Goal: Information Seeking & Learning: Check status

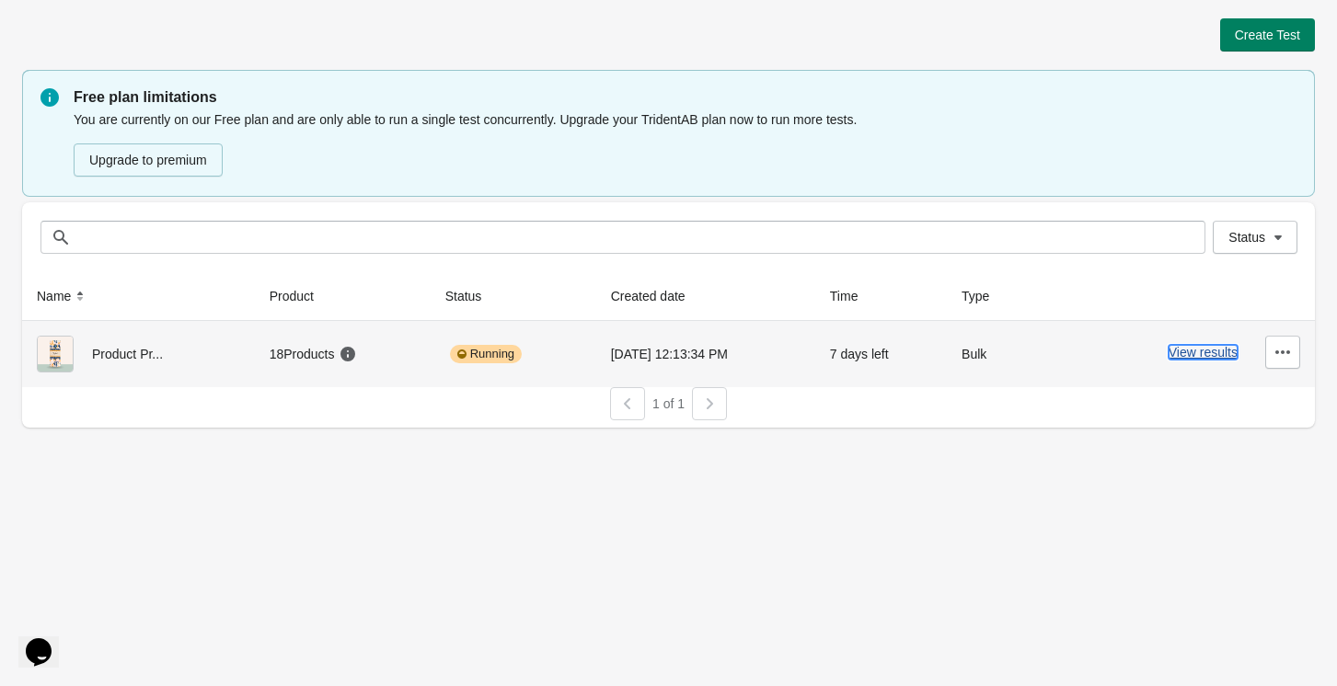
click at [1211, 351] on button "View results" at bounding box center [1203, 352] width 69 height 15
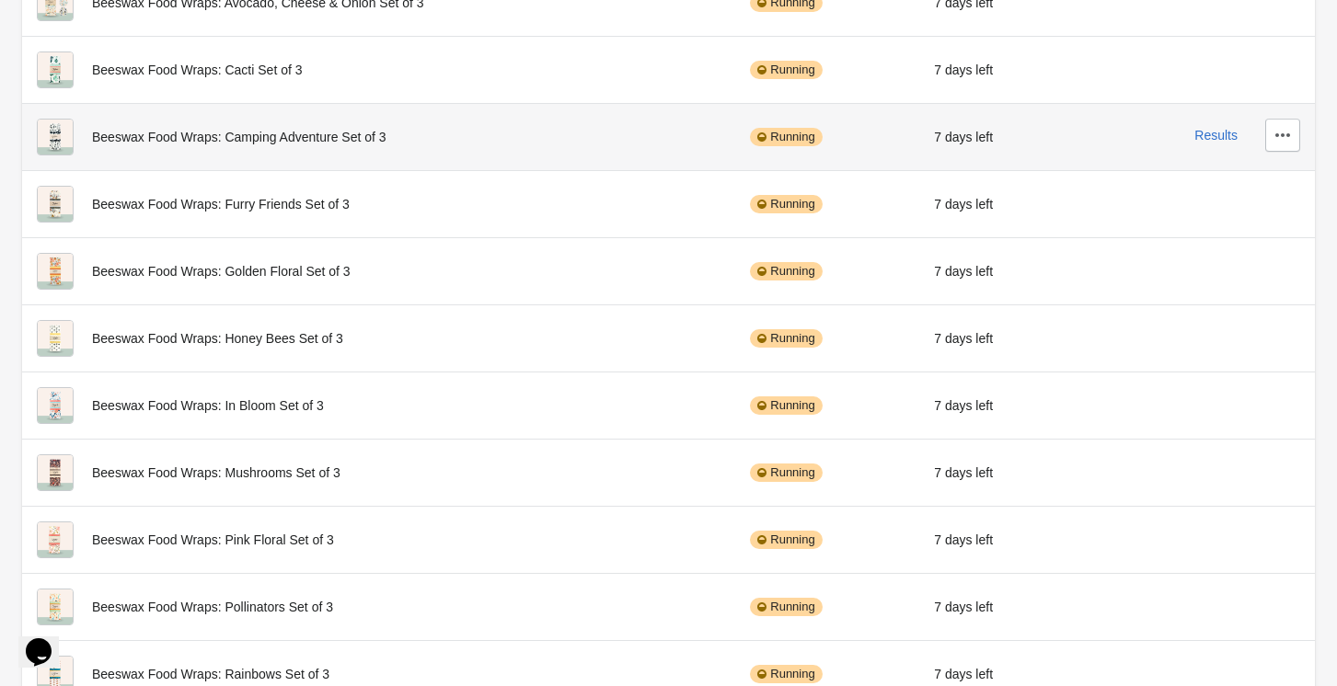
scroll to position [327, 0]
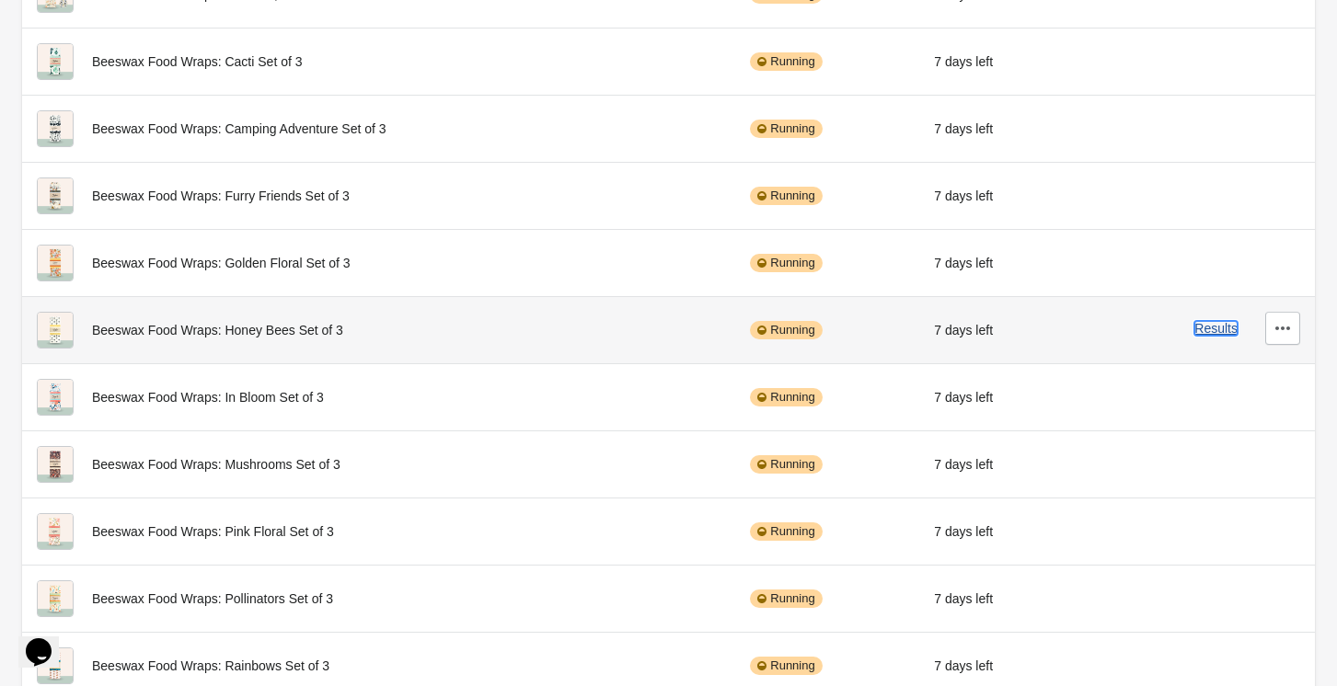
click at [1212, 331] on button "Results" at bounding box center [1215, 328] width 43 height 15
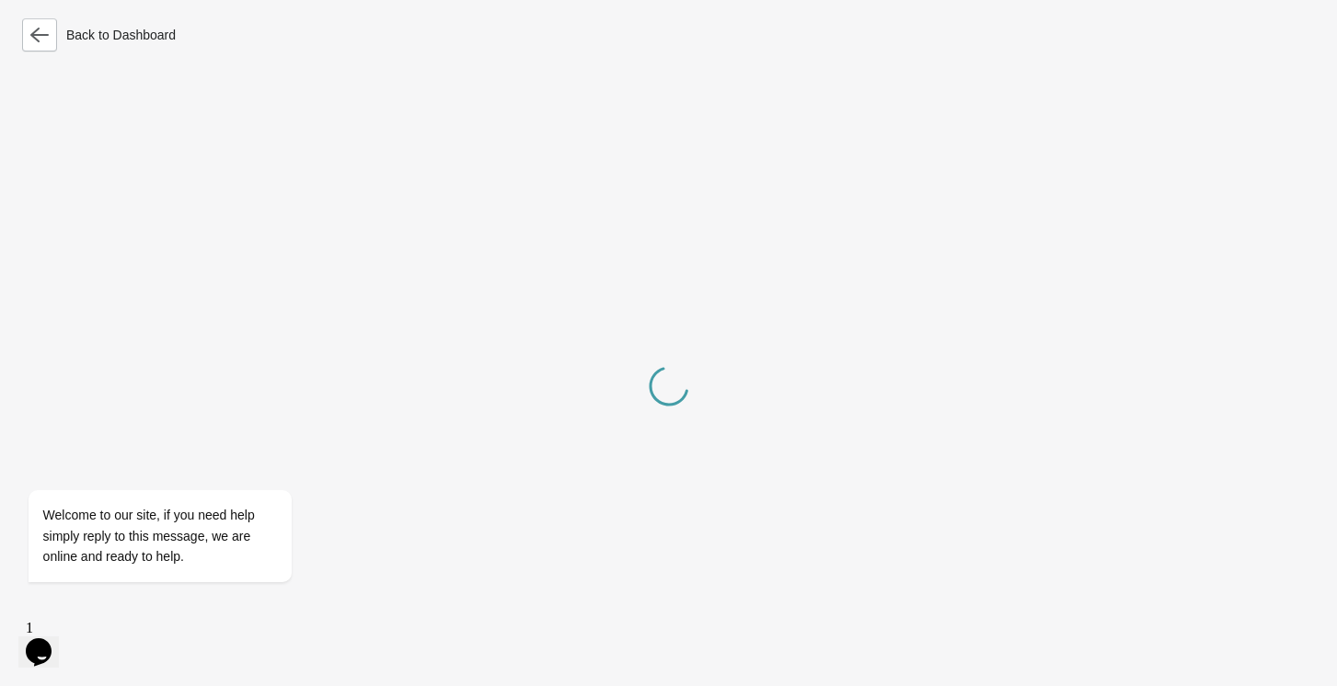
scroll to position [28, 0]
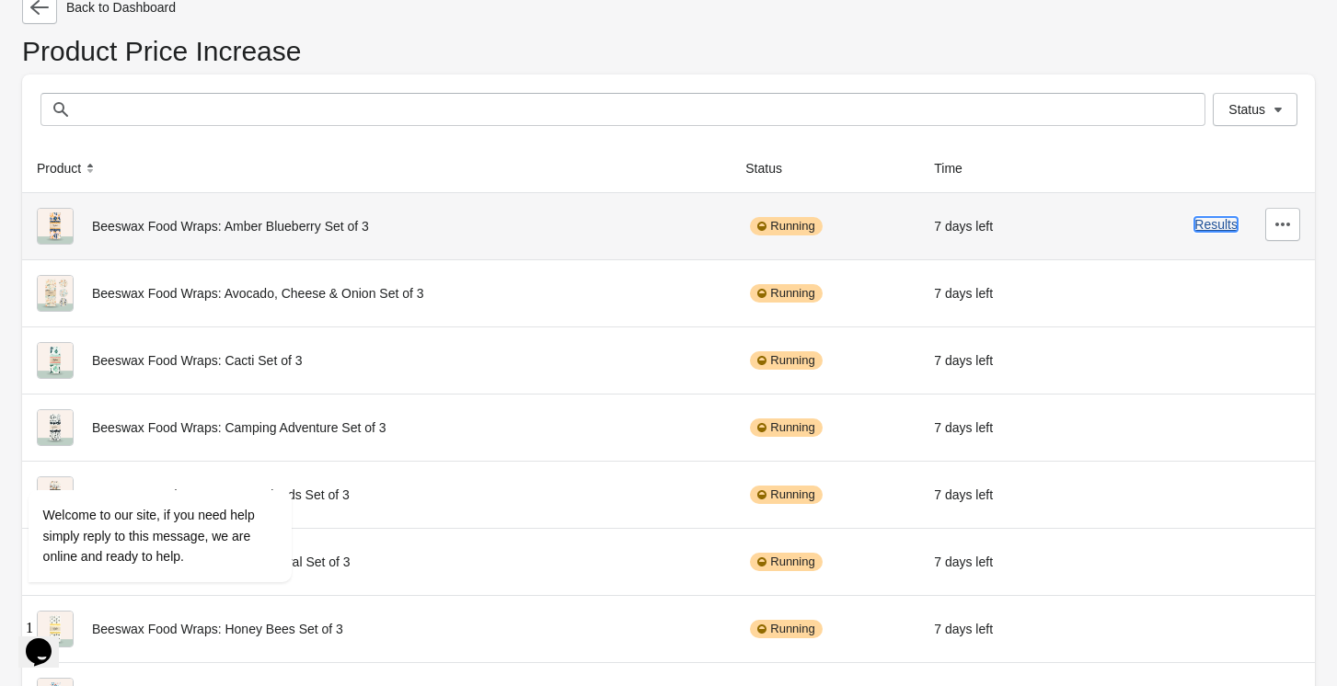
click at [1216, 223] on button "Results" at bounding box center [1215, 224] width 43 height 15
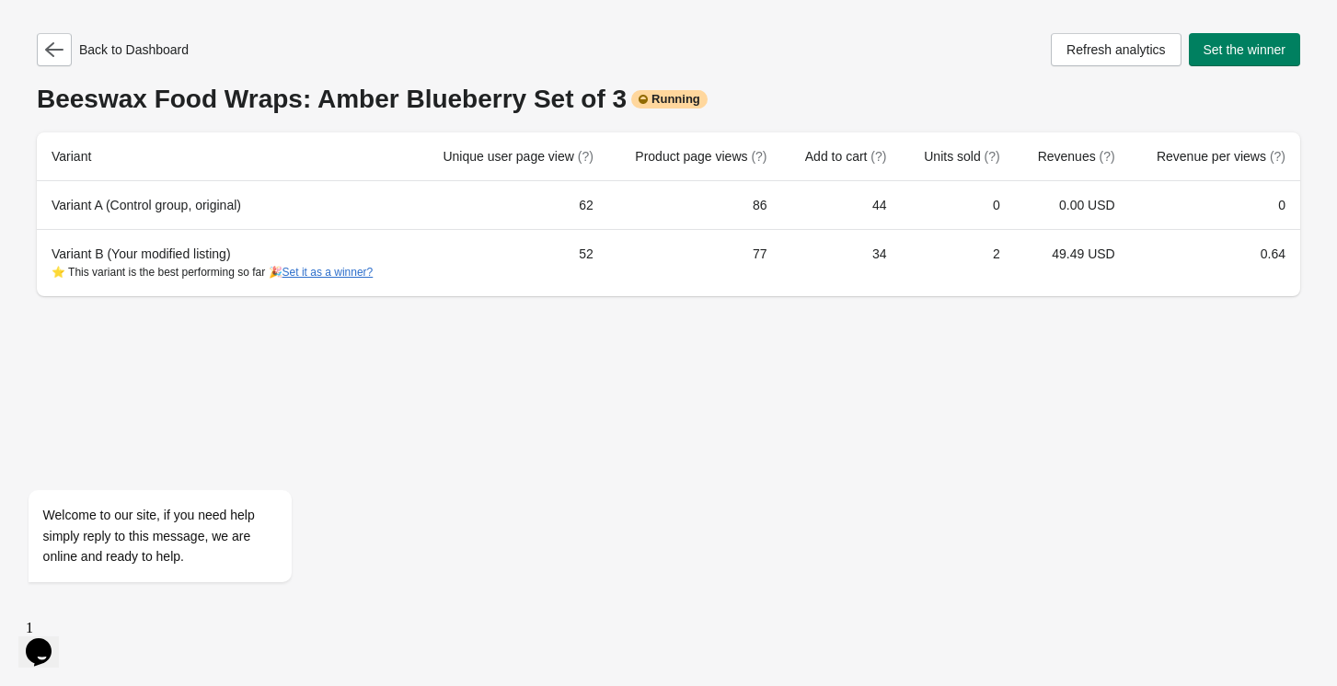
scroll to position [28, 0]
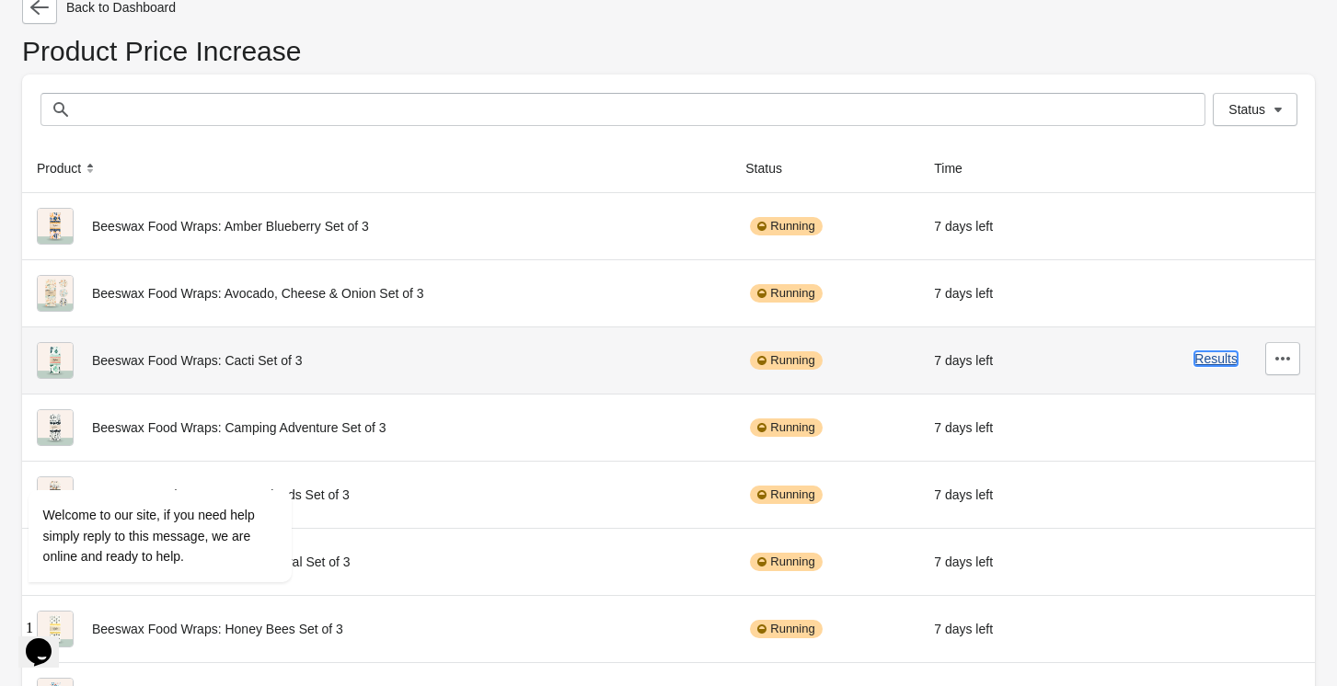
click at [1219, 362] on button "Results" at bounding box center [1215, 358] width 43 height 15
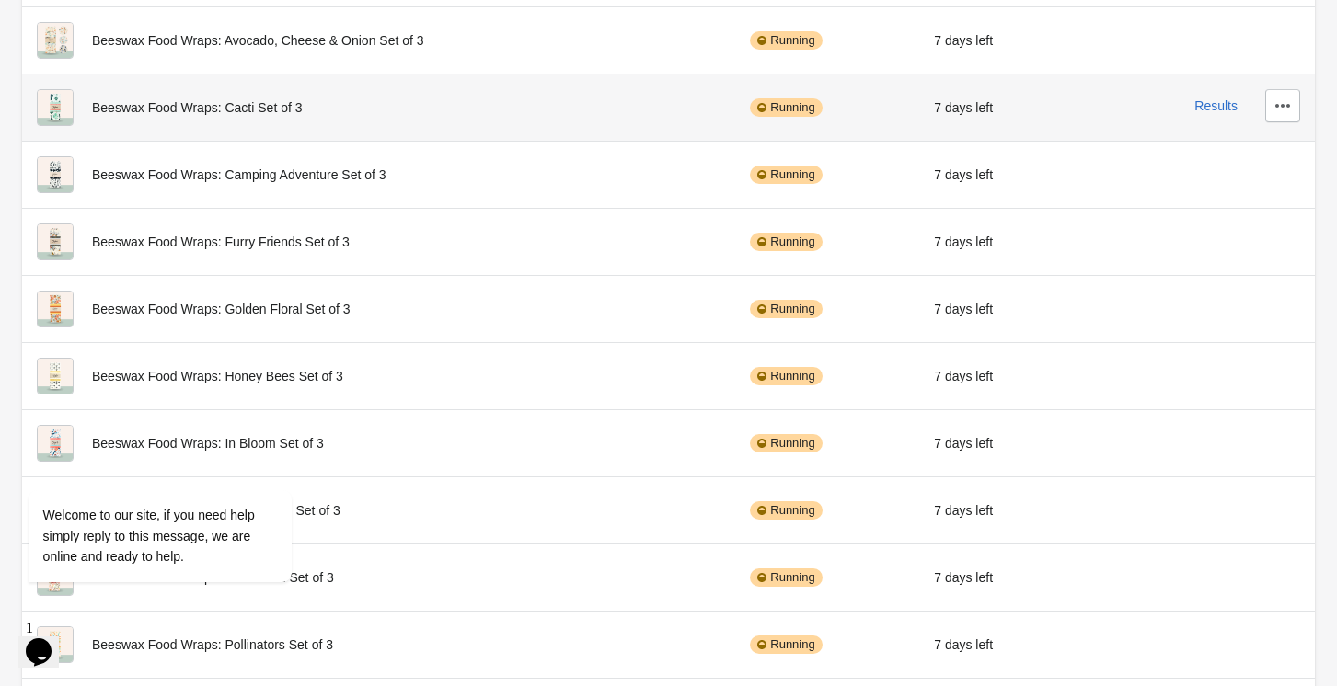
scroll to position [284, 0]
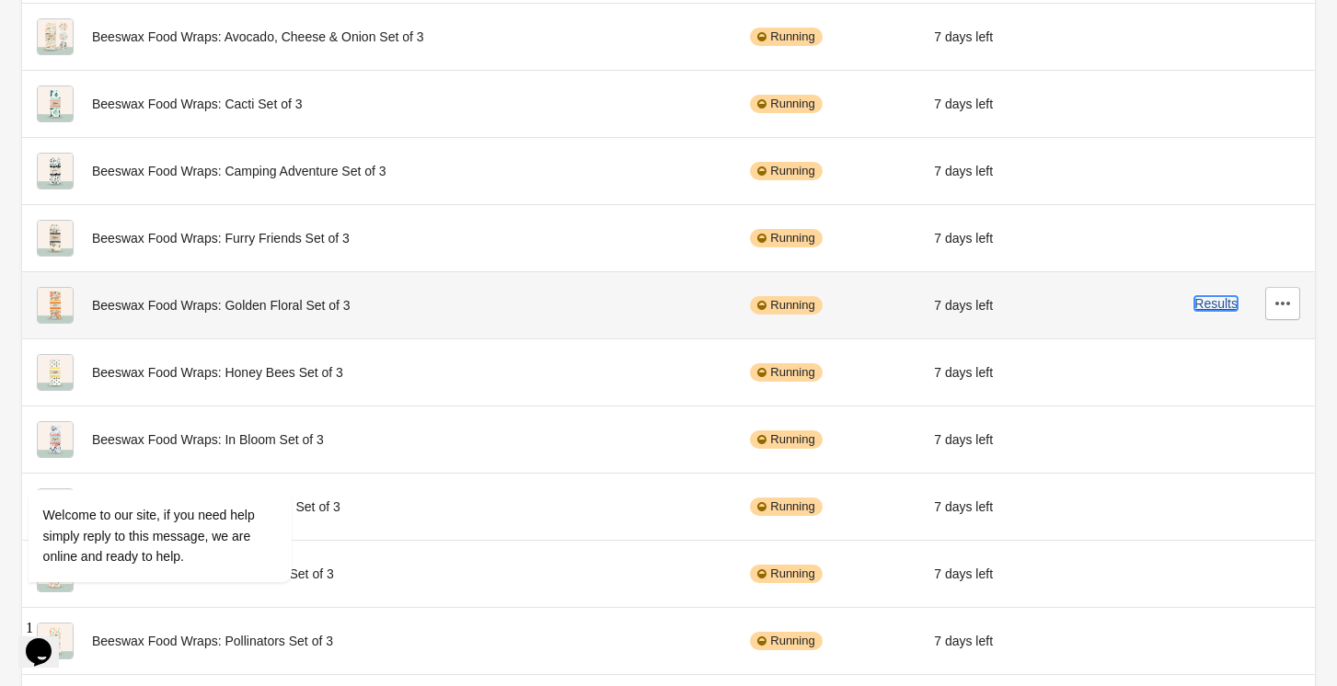
click at [1212, 306] on button "Results" at bounding box center [1215, 303] width 43 height 15
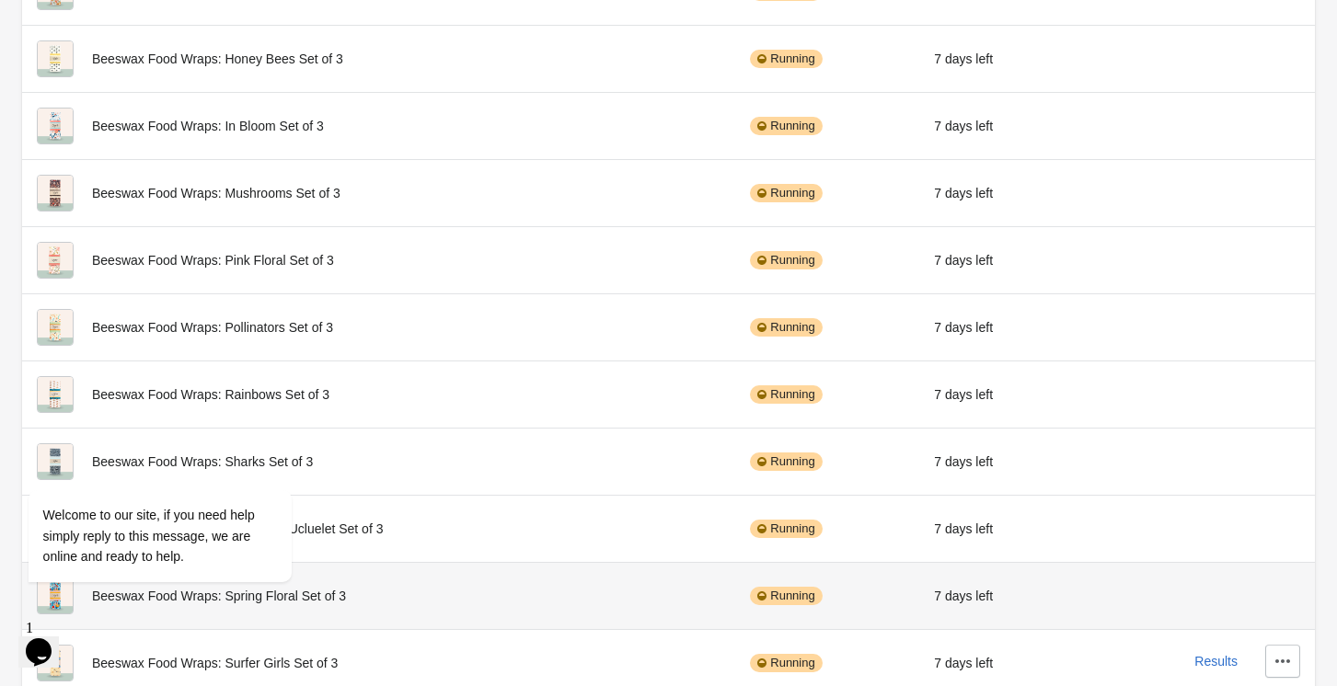
scroll to position [750, 0]
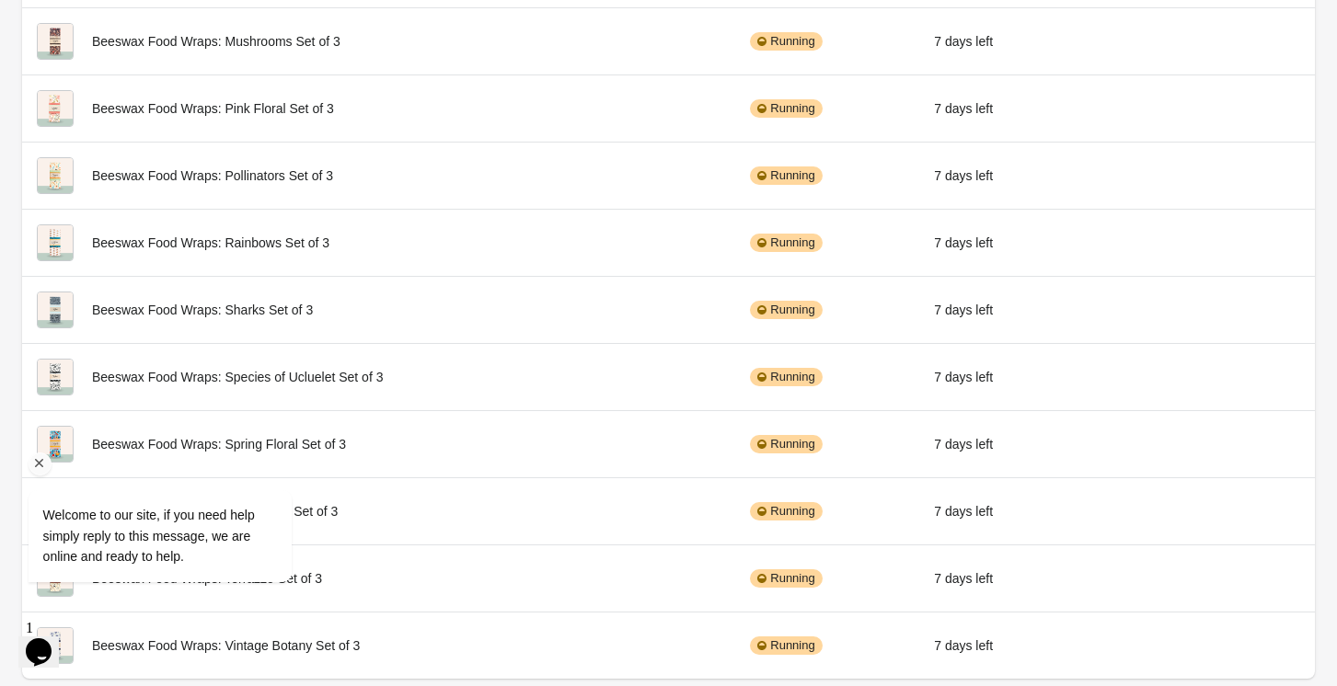
click at [40, 460] on icon "Chat attention grabber" at bounding box center [39, 463] width 17 height 17
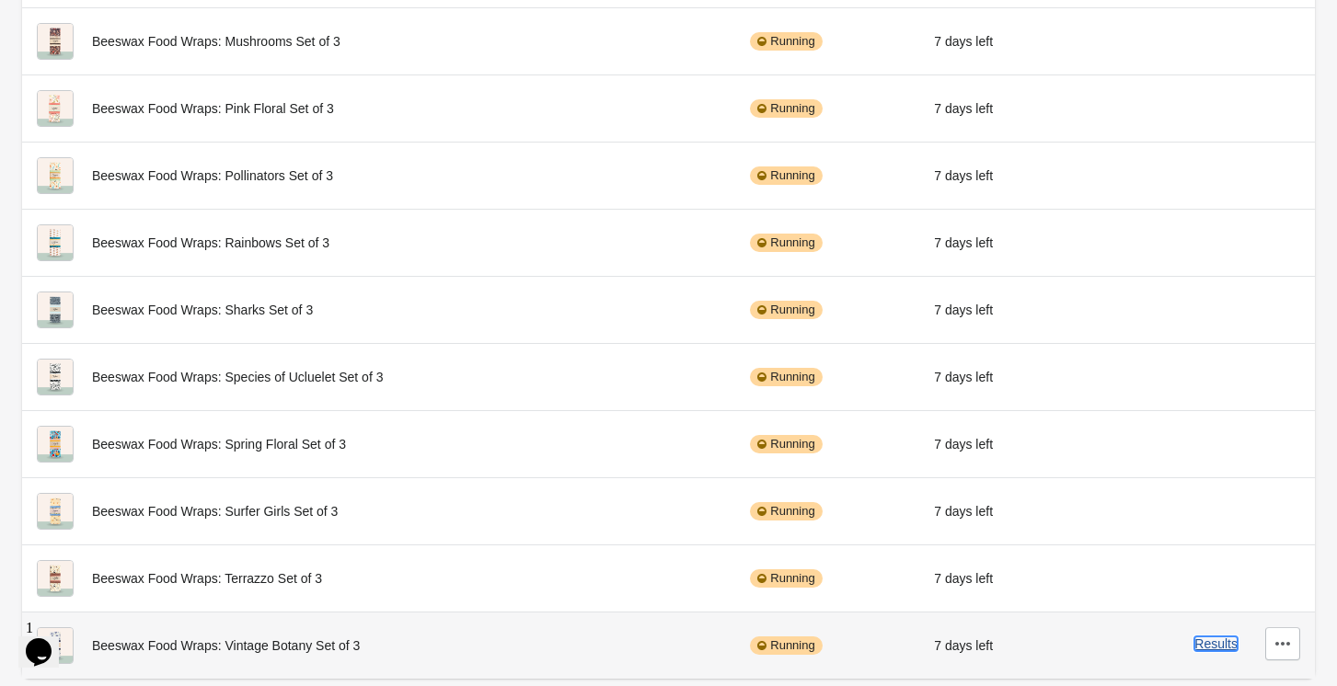
click at [1204, 643] on button "Results" at bounding box center [1215, 644] width 43 height 15
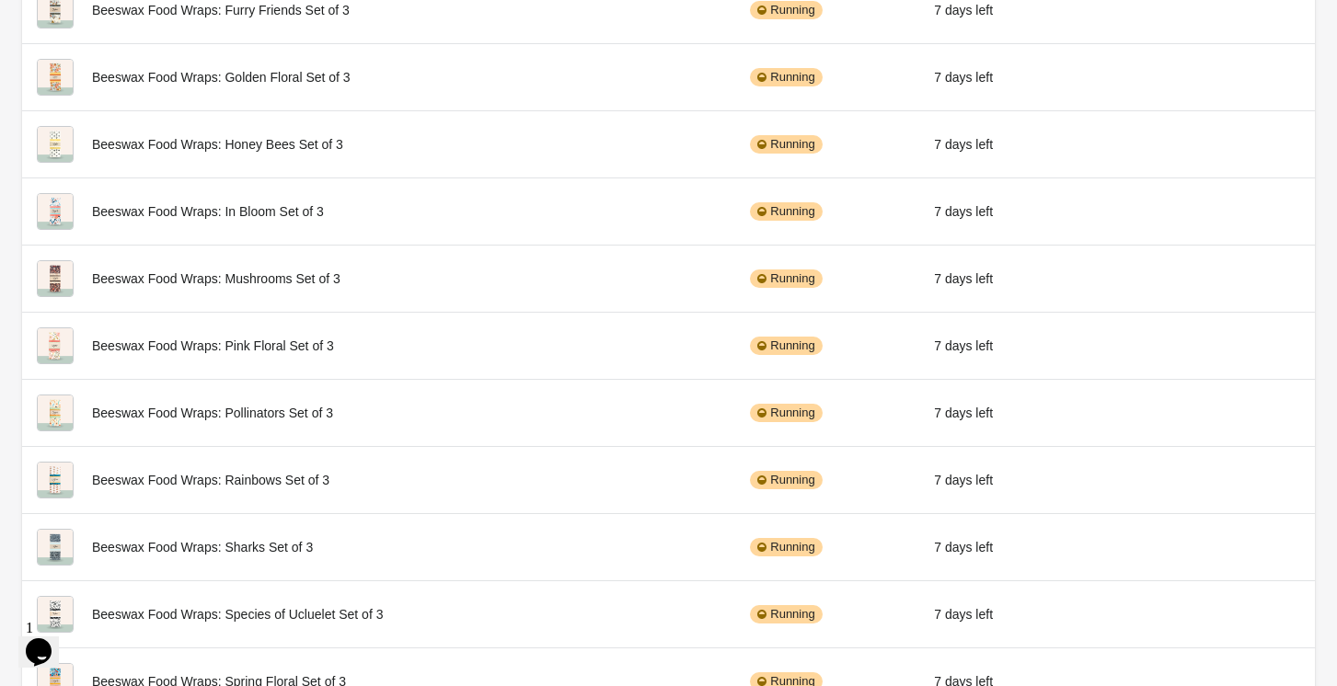
scroll to position [516, 0]
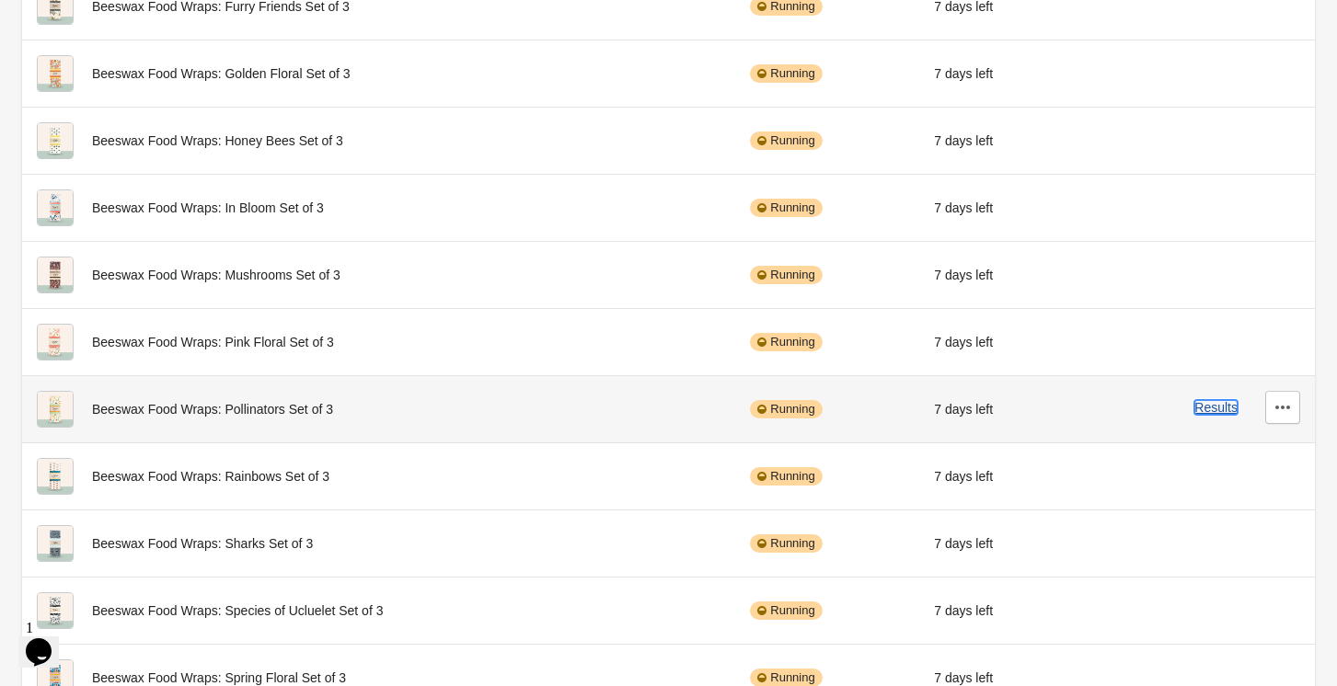
click at [1212, 406] on button "Results" at bounding box center [1215, 407] width 43 height 15
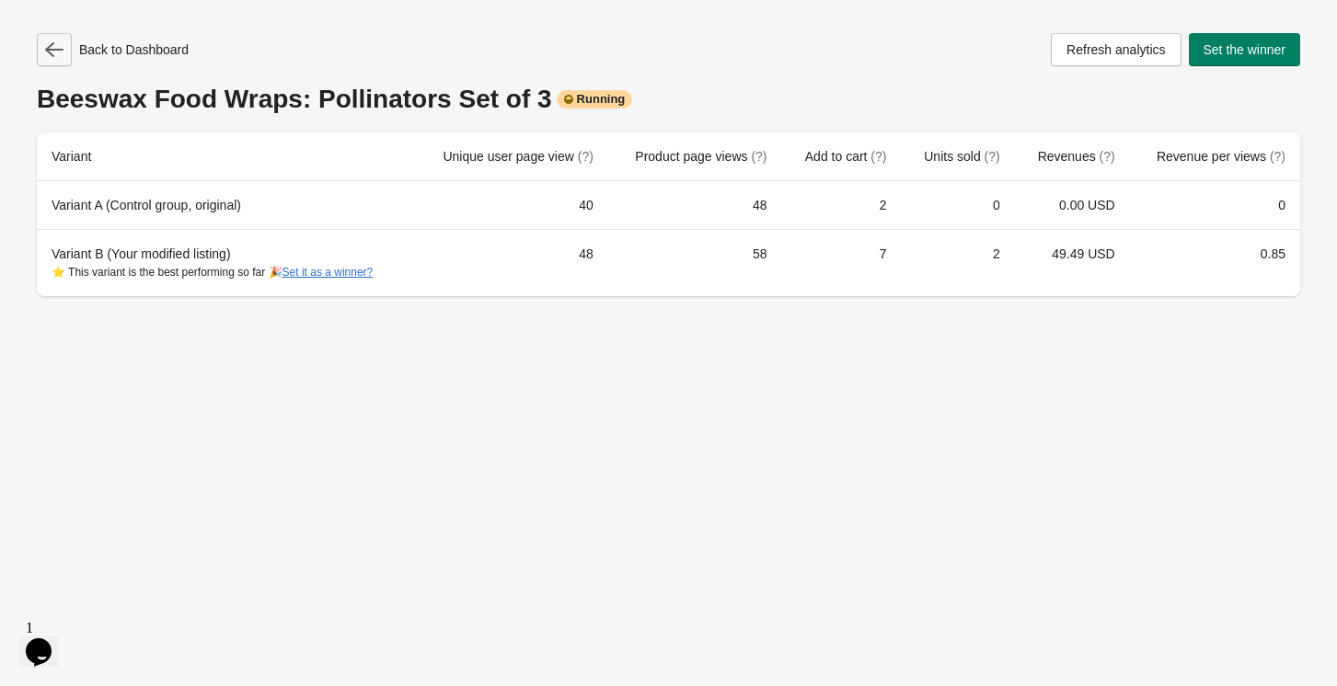
click at [67, 47] on button "button" at bounding box center [54, 49] width 35 height 33
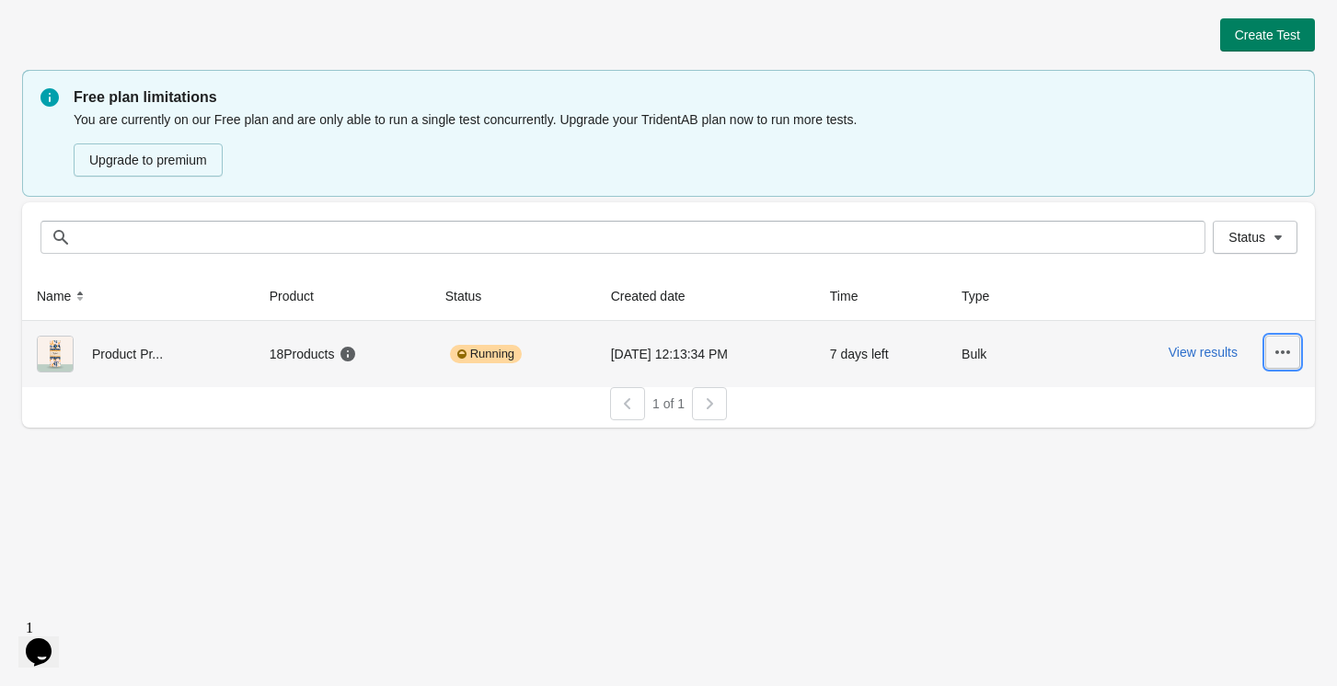
click at [1285, 351] on icon "button" at bounding box center [1282, 352] width 18 height 18
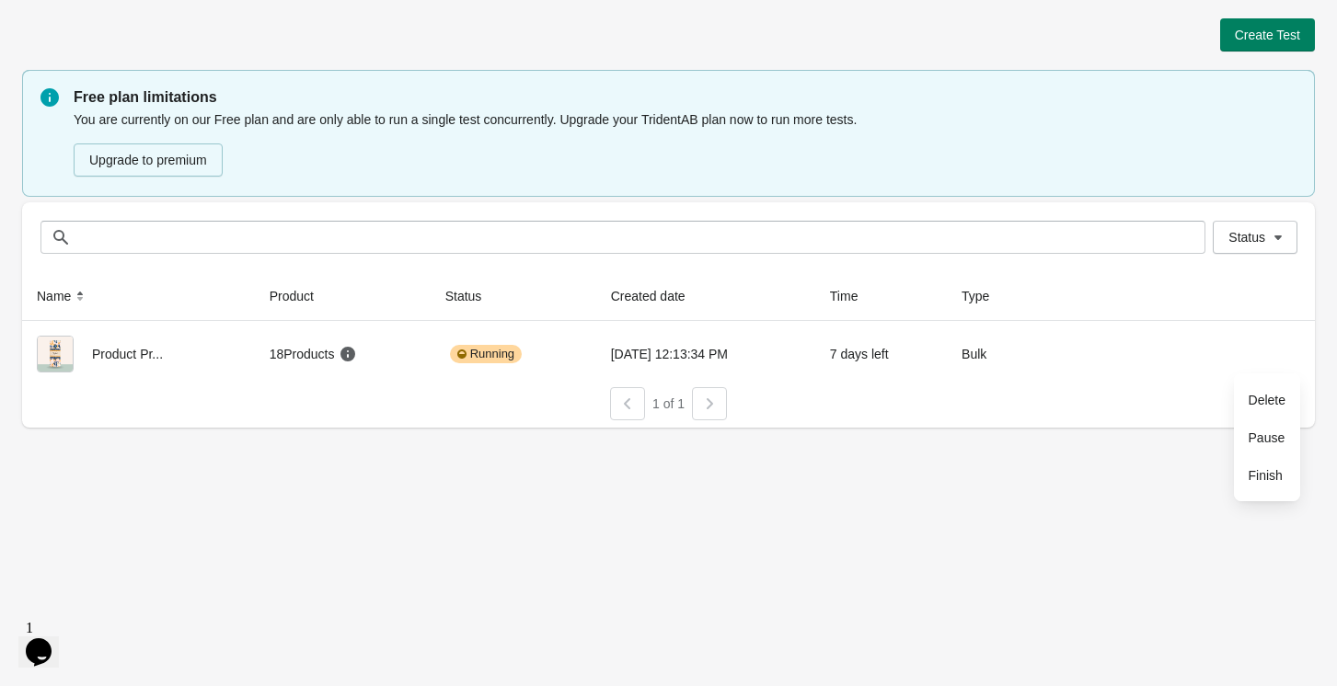
click at [950, 519] on div "Create Test Free plan limitations You are currently on our Free plan and are on…" at bounding box center [668, 343] width 1337 height 686
